Goal: Transaction & Acquisition: Purchase product/service

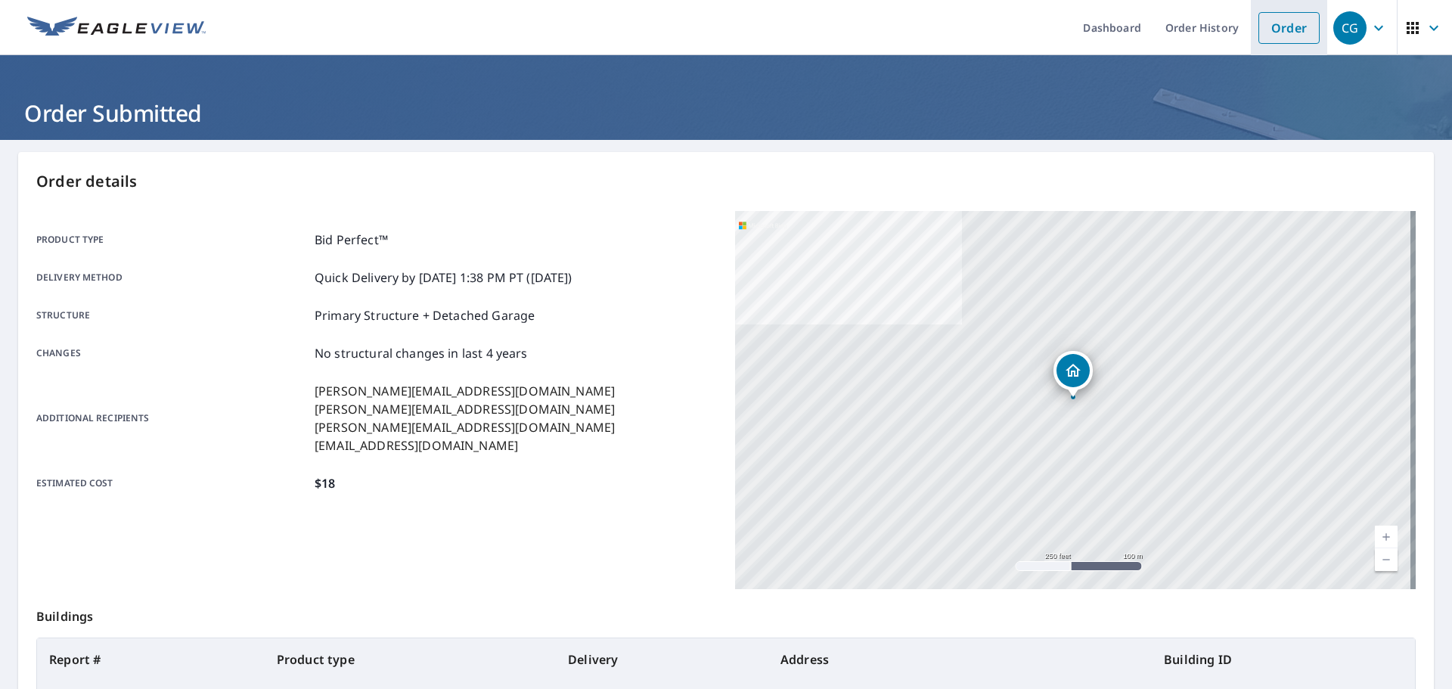
click at [1272, 22] on link "Order" at bounding box center [1288, 28] width 61 height 32
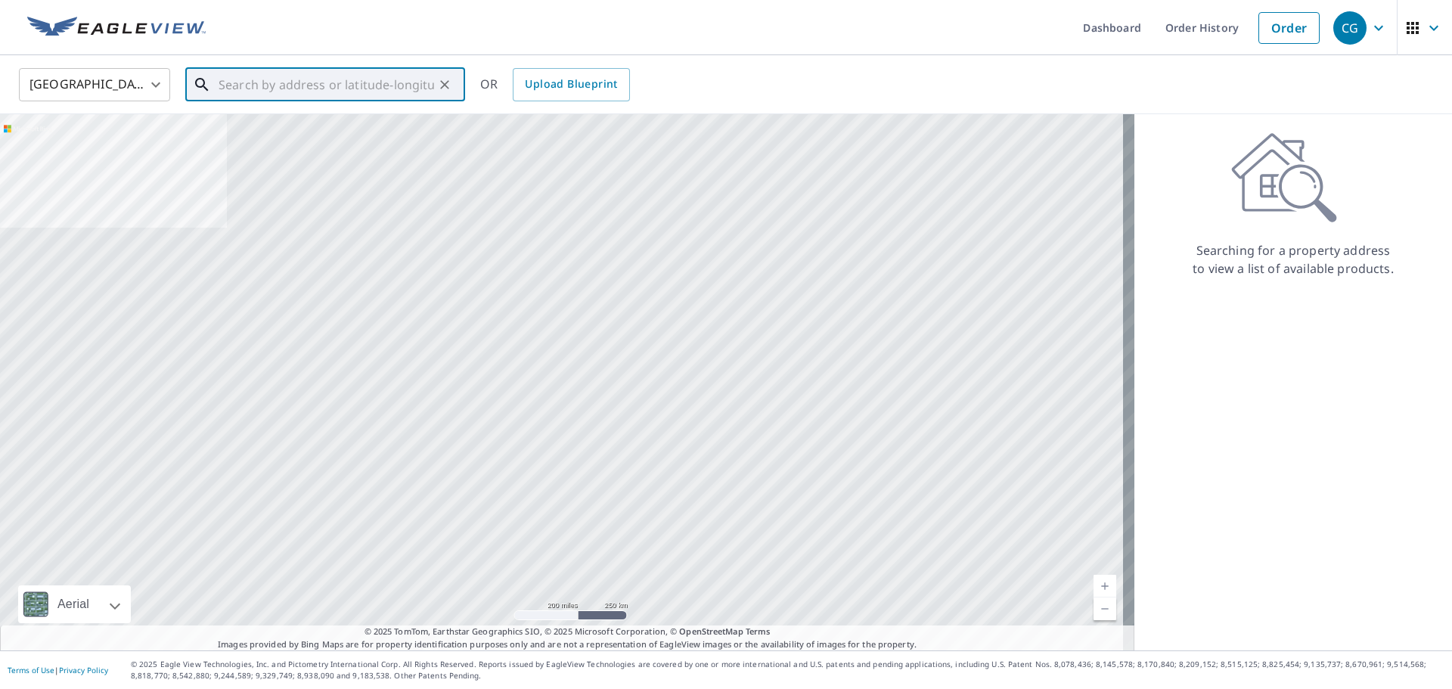
paste input "[STREET_ADDRESS]"
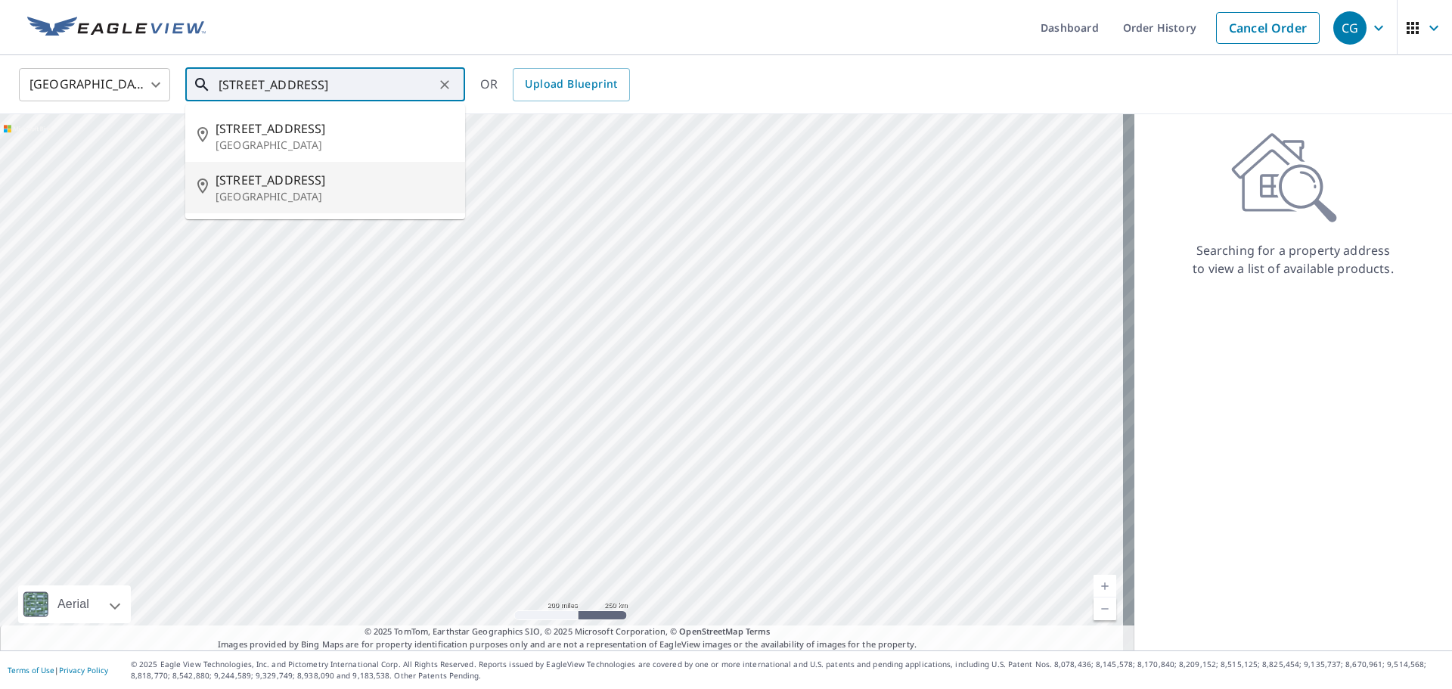
click at [295, 138] on p "[GEOGRAPHIC_DATA]" at bounding box center [333, 145] width 237 height 15
type input "[STREET_ADDRESS]"
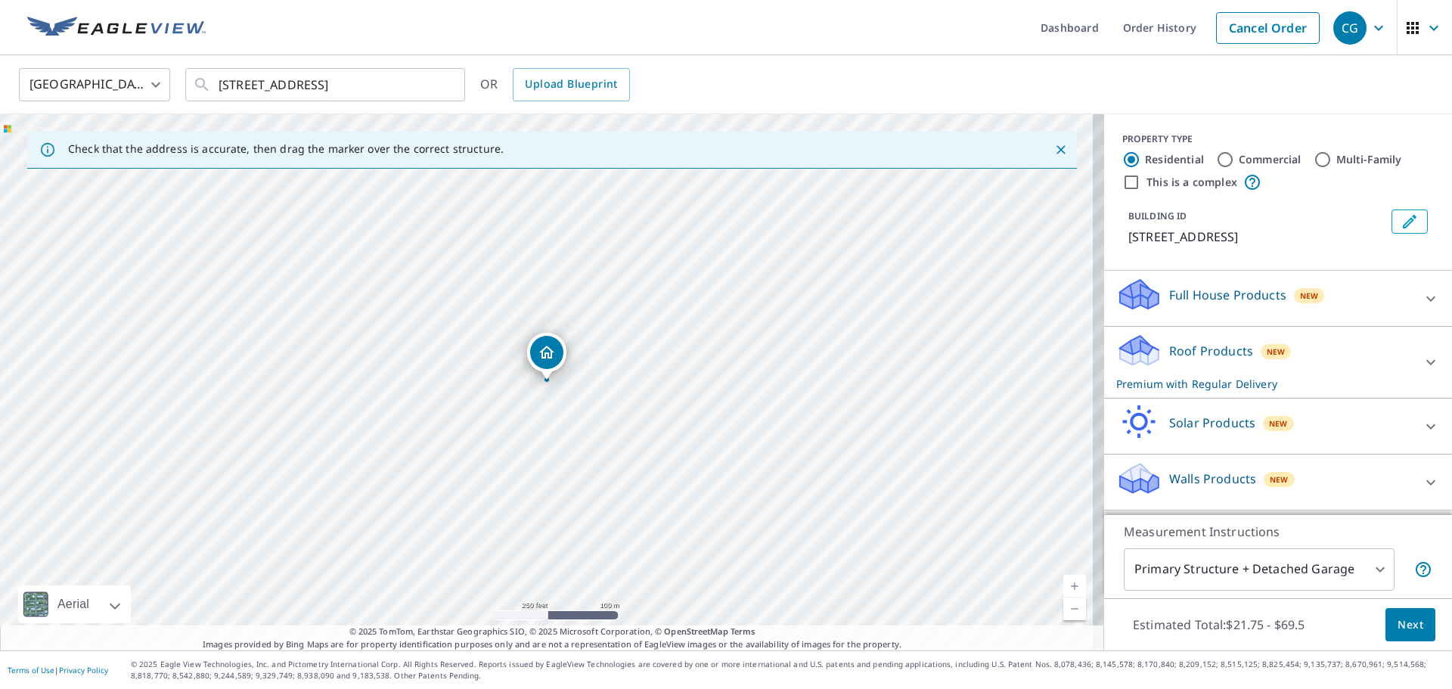
click at [1136, 365] on icon at bounding box center [1139, 356] width 39 height 18
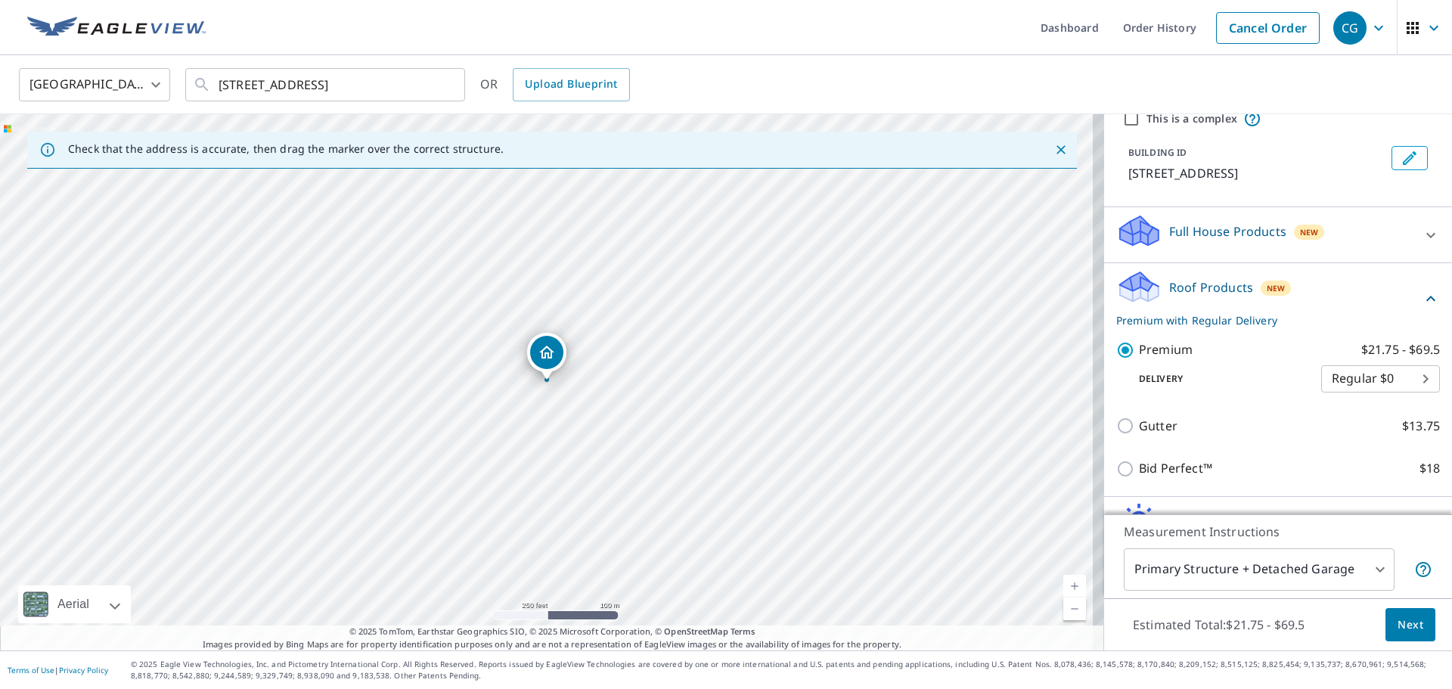
scroll to position [151, 0]
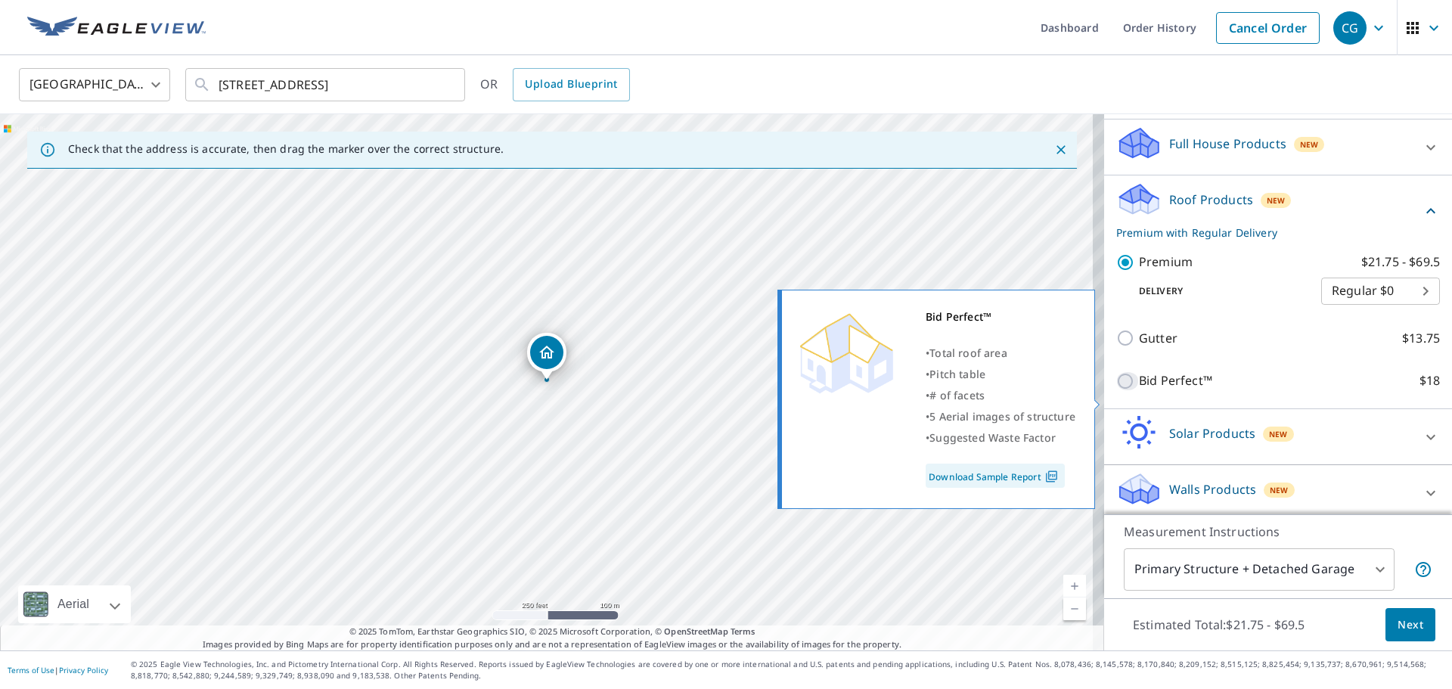
drag, startPoint x: 1118, startPoint y: 398, endPoint x: 1191, endPoint y: 432, distance: 80.5
click at [1117, 390] on input "Bid Perfect™ $18" at bounding box center [1127, 381] width 23 height 18
checkbox input "true"
checkbox input "false"
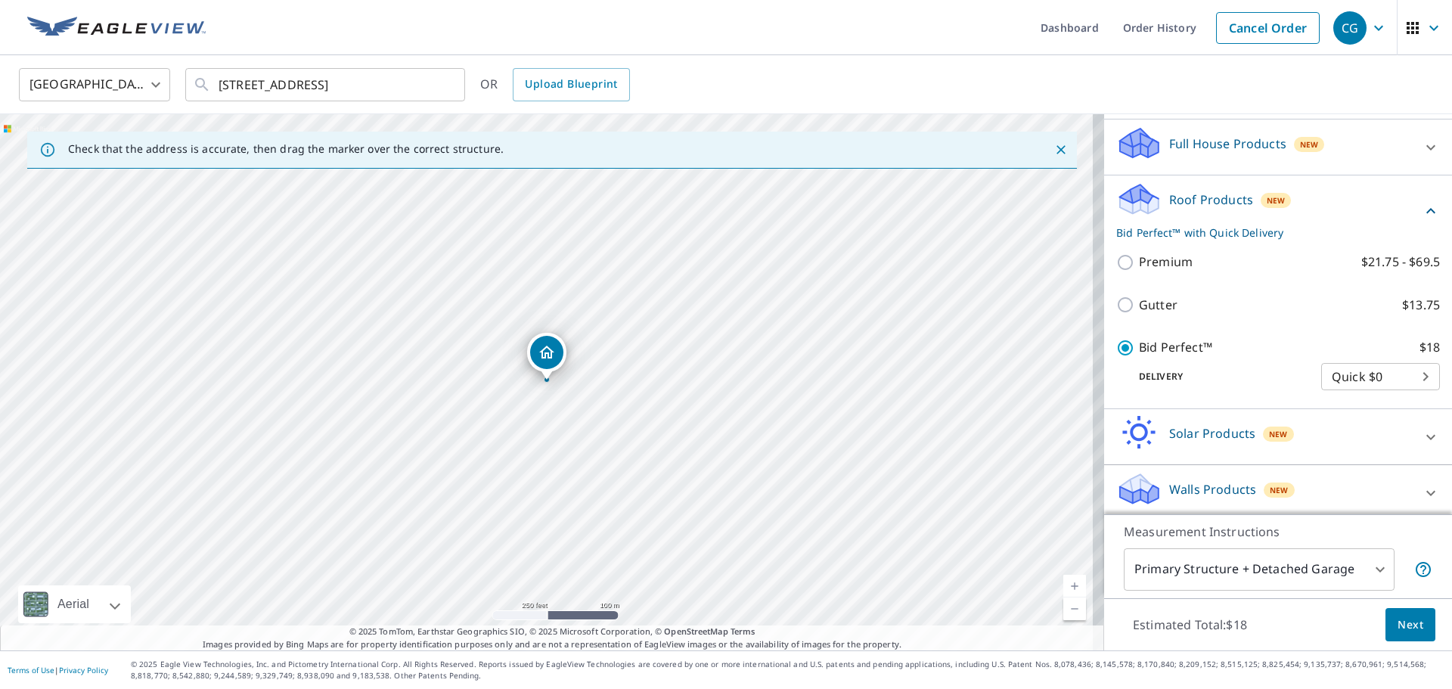
click at [1397, 618] on span "Next" at bounding box center [1410, 624] width 26 height 19
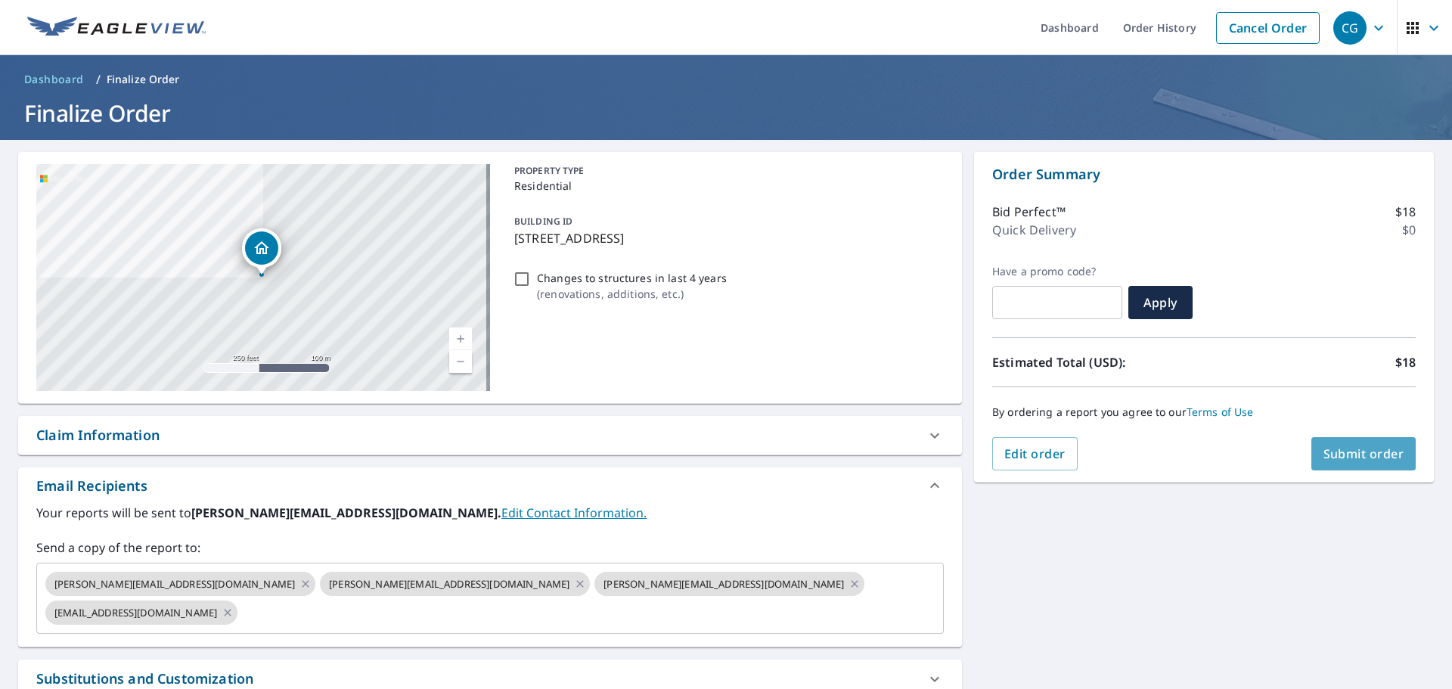
click at [1345, 460] on span "Submit order" at bounding box center [1363, 453] width 81 height 17
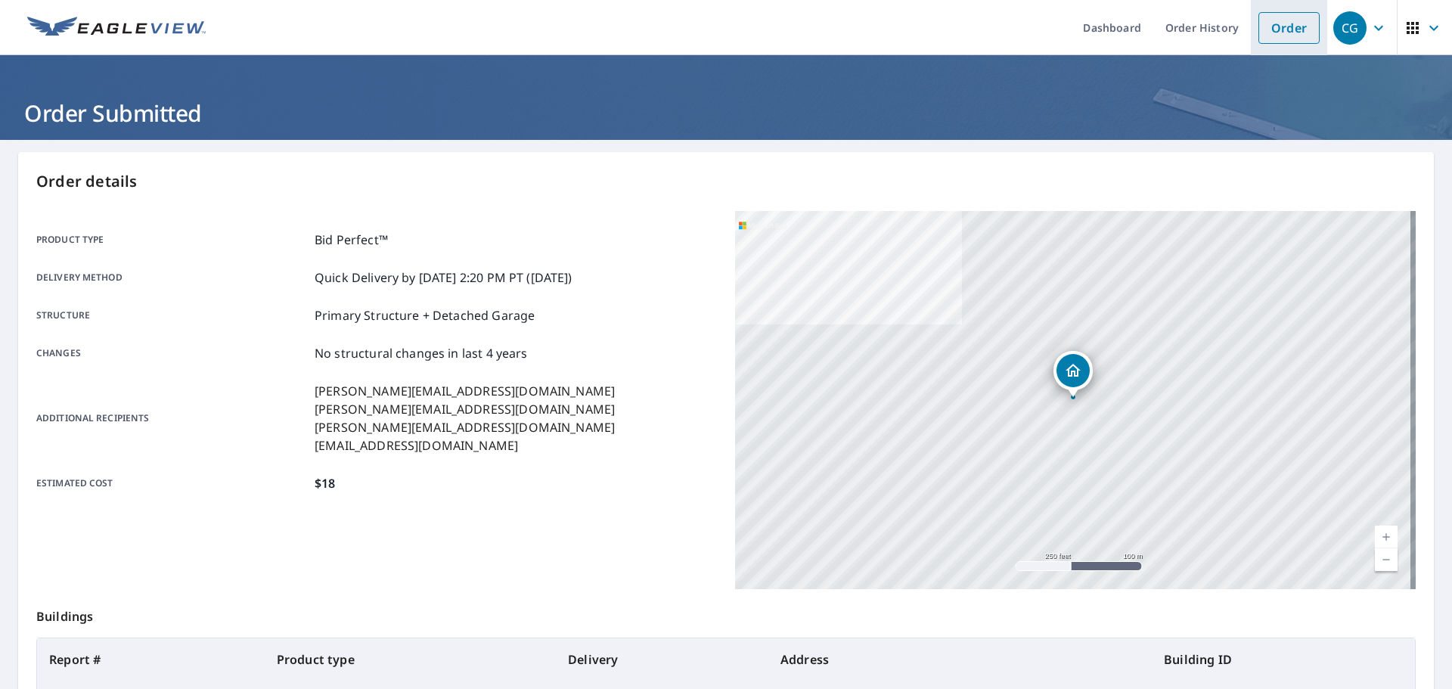
click at [1286, 33] on link "Order" at bounding box center [1288, 28] width 61 height 32
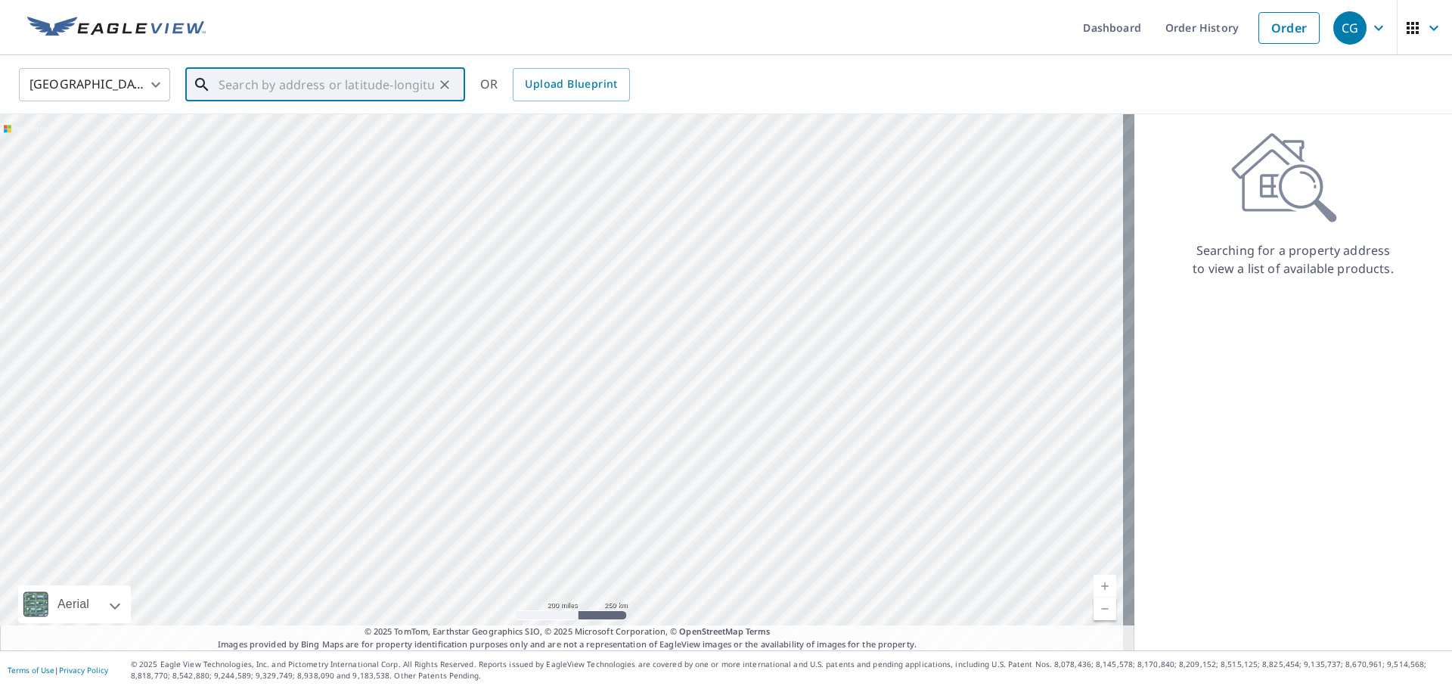
paste input "[STREET_ADDRESS]"
click at [228, 132] on span "[STREET_ADDRESS]" at bounding box center [333, 128] width 237 height 18
type input "[STREET_ADDRESS]"
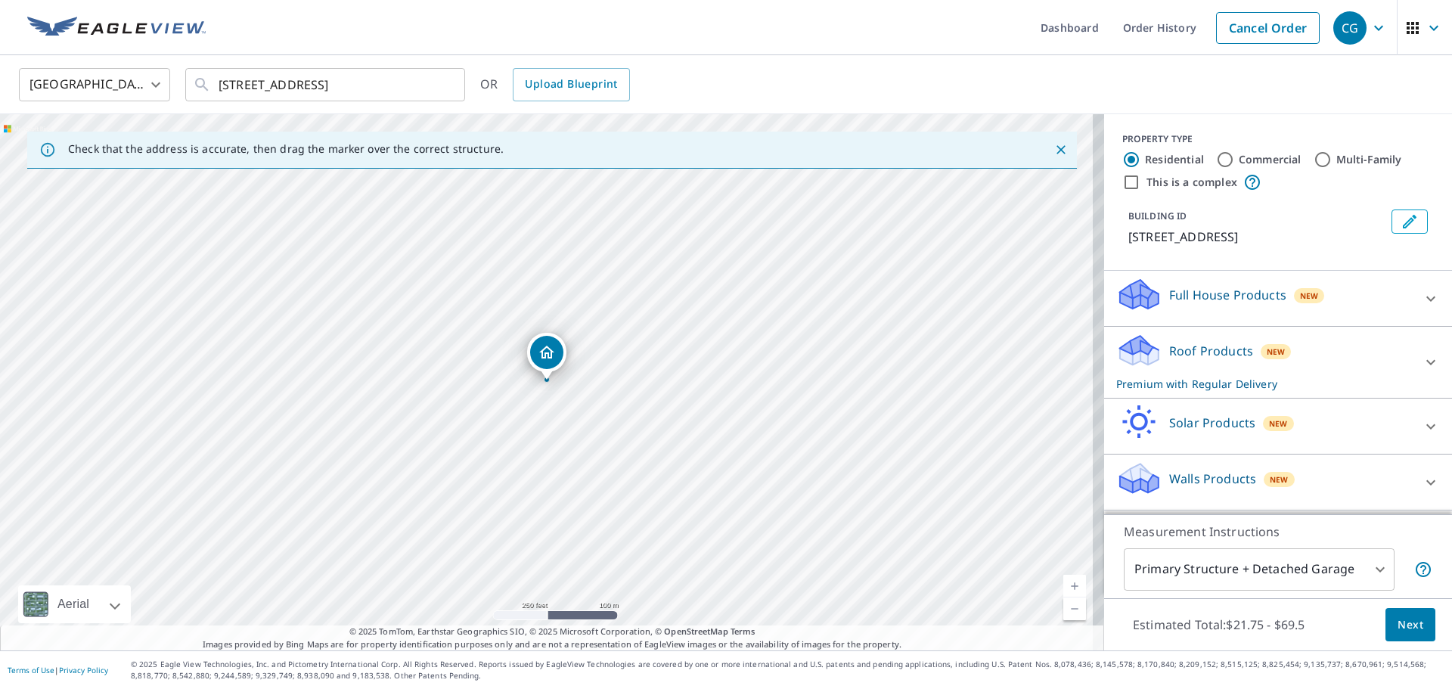
click at [1200, 346] on p "Roof Products" at bounding box center [1211, 351] width 84 height 18
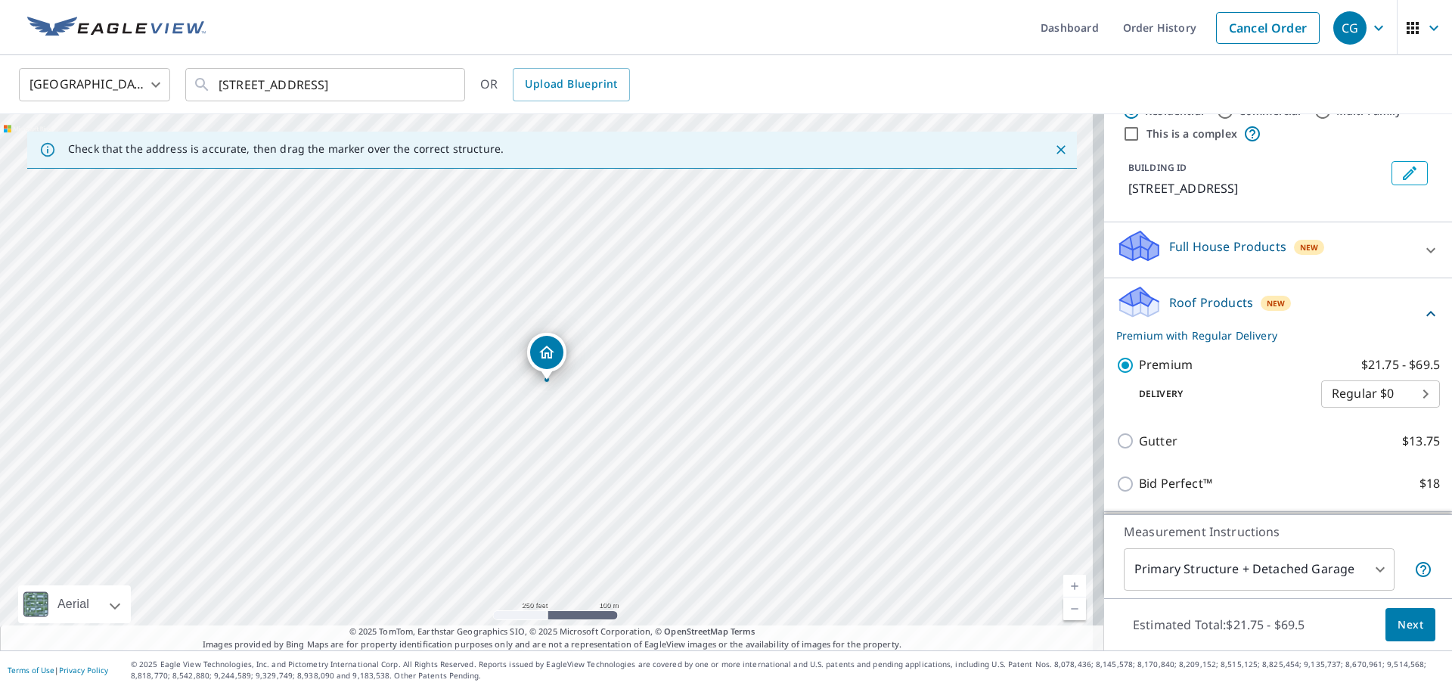
scroll to position [76, 0]
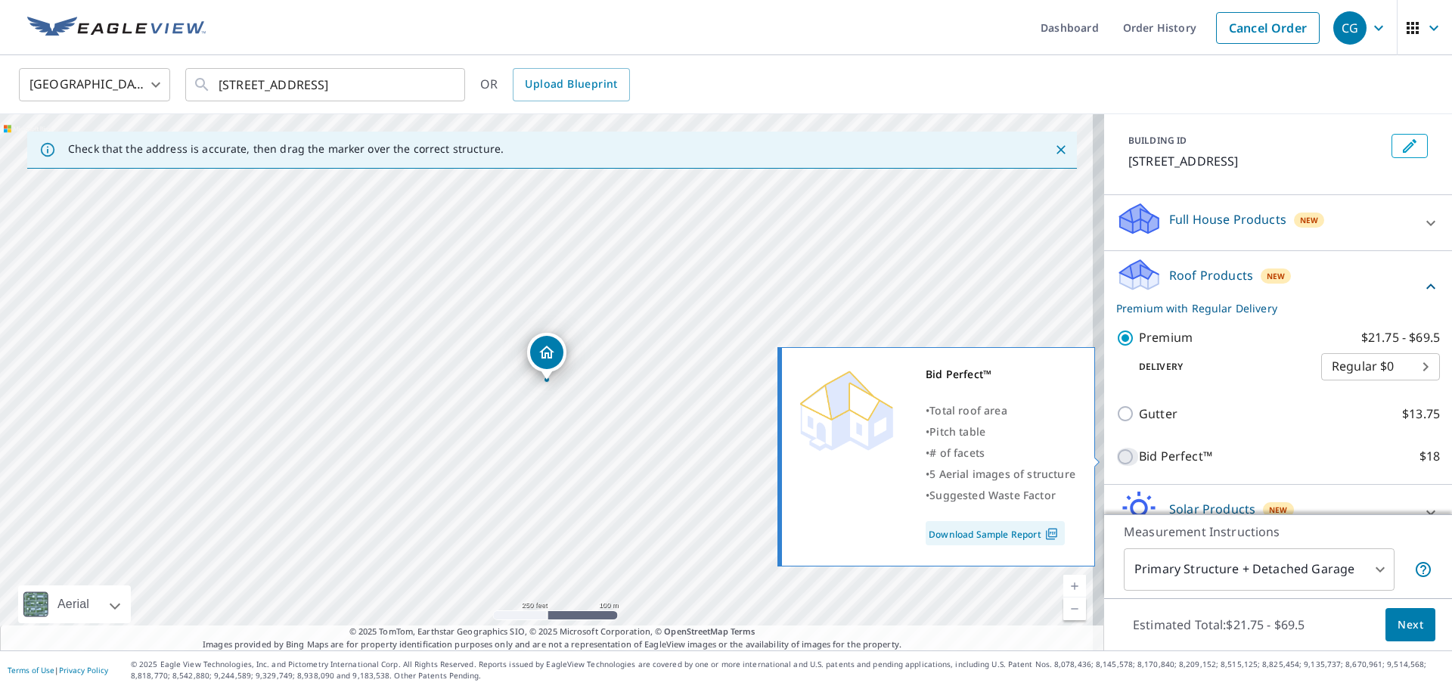
click at [1123, 453] on input "Bid Perfect™ $18" at bounding box center [1127, 457] width 23 height 18
checkbox input "true"
checkbox input "false"
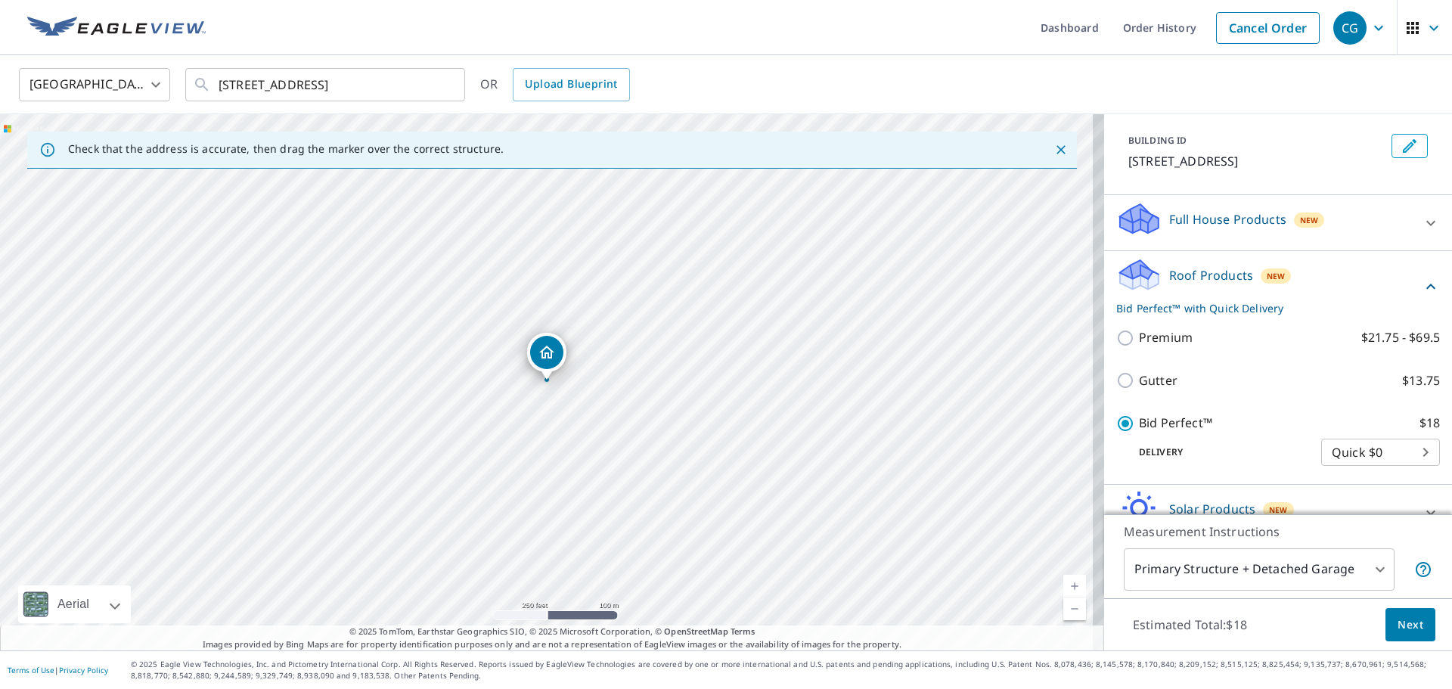
click at [1408, 612] on button "Next" at bounding box center [1410, 625] width 50 height 34
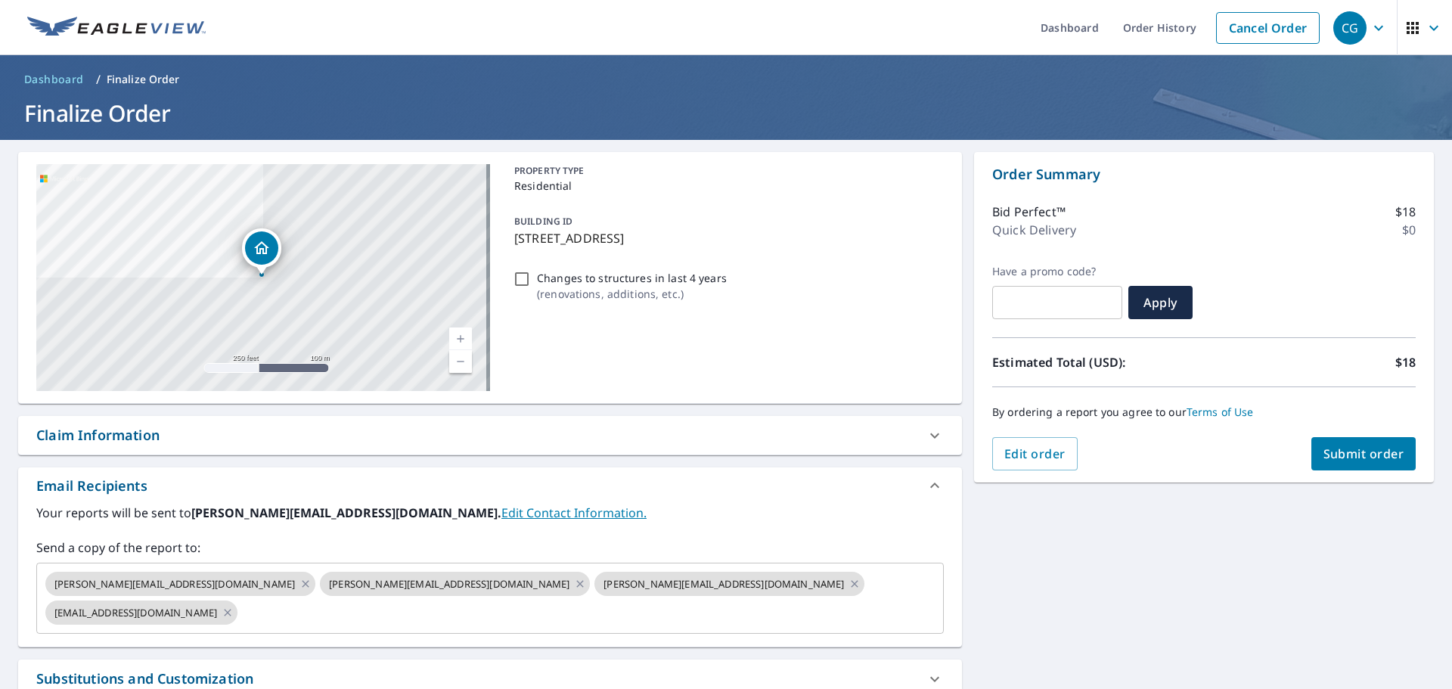
click at [1353, 452] on span "Submit order" at bounding box center [1363, 453] width 81 height 17
